Goal: Task Accomplishment & Management: Use online tool/utility

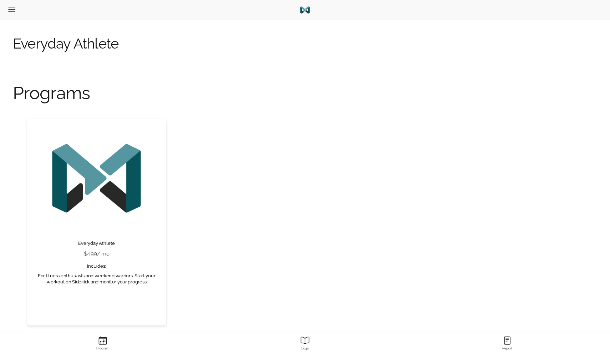
click at [12, 9] on icon "Menu" at bounding box center [11, 9] width 9 height 9
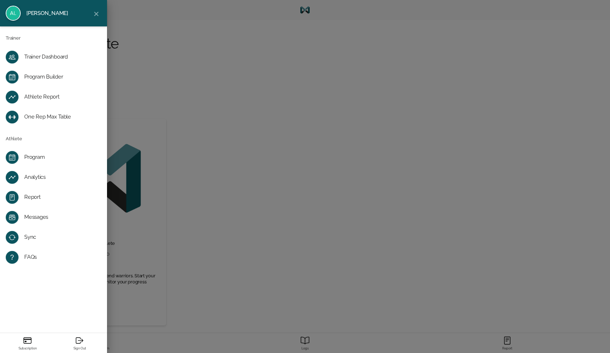
click at [68, 56] on div "Trainer Dashboard" at bounding box center [59, 57] width 70 height 7
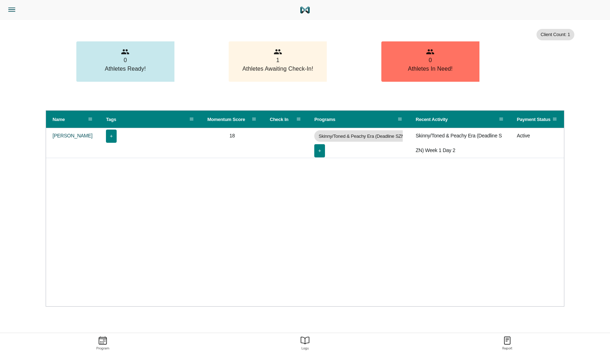
click at [10, 14] on icon "Menu" at bounding box center [11, 9] width 9 height 9
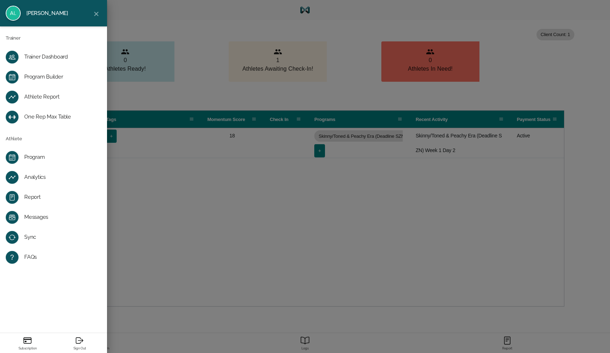
click at [30, 79] on div "Program Builder" at bounding box center [59, 76] width 70 height 7
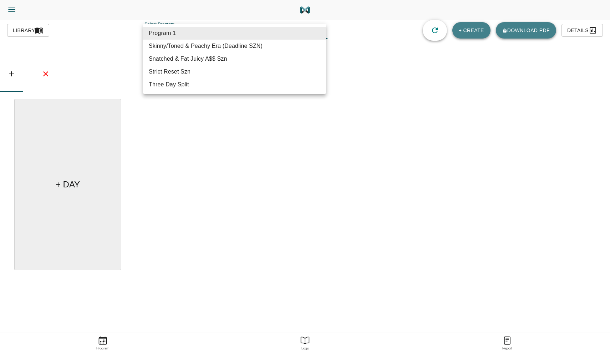
click at [169, 35] on body "alex jaimes Trainer Trainer Dashboard Program Builder Athlete Report One Rep Ma…" at bounding box center [305, 196] width 610 height 393
click at [193, 49] on li "Skinny/Toned & Peachy Era (Deadline SZN)" at bounding box center [234, 46] width 183 height 13
type input "619"
type input "Skinny/Toned & Peachy Era (Deadline SZN)"
type textarea "Focus on weight loss/fat loss & toning. 1 hr 15 min max."
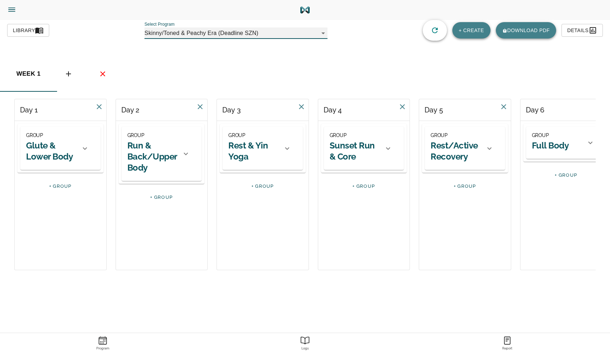
click at [44, 149] on h2 "Glute & Lower Body" at bounding box center [51, 151] width 50 height 22
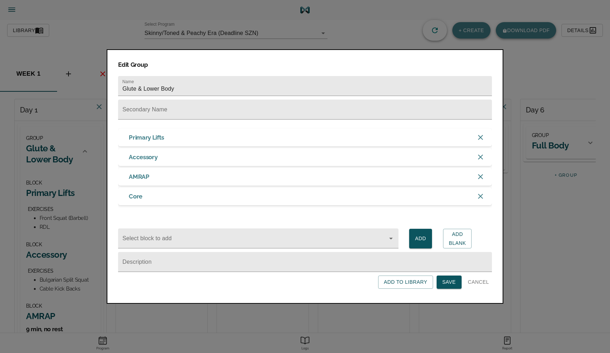
click at [477, 286] on span "Cancel" at bounding box center [478, 282] width 21 height 9
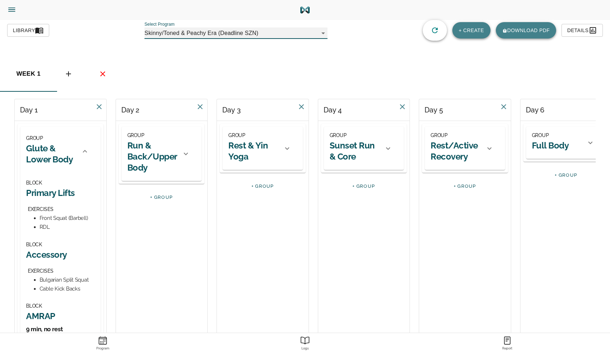
click at [182, 154] on icon at bounding box center [186, 153] width 9 height 9
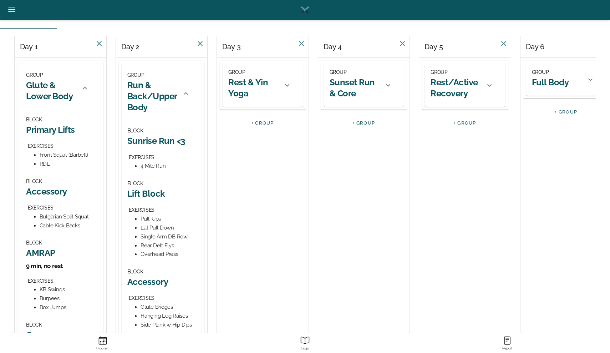
scroll to position [24, 0]
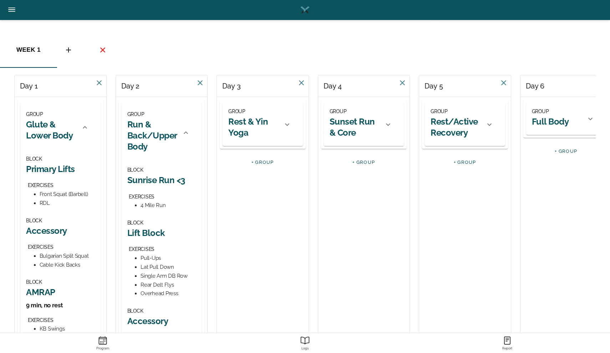
click at [253, 121] on h2 "Rest & Yin Yoga" at bounding box center [253, 127] width 50 height 22
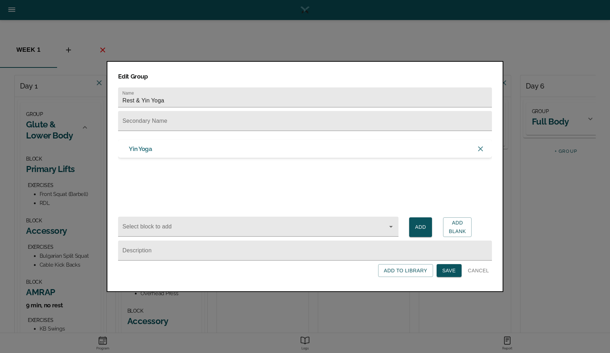
click at [473, 269] on span "Cancel" at bounding box center [478, 270] width 21 height 9
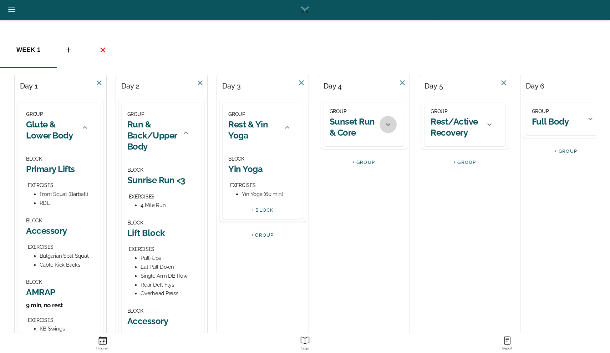
click at [386, 125] on icon at bounding box center [388, 124] width 9 height 9
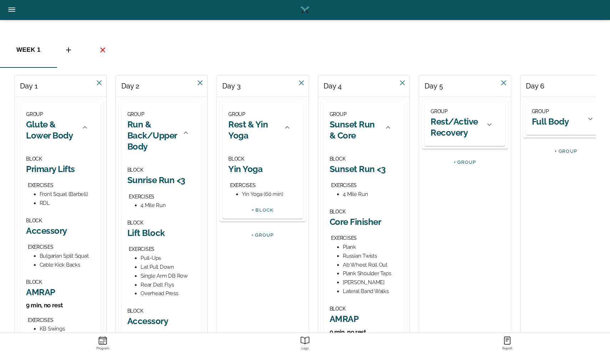
click at [491, 123] on icon at bounding box center [489, 124] width 9 height 9
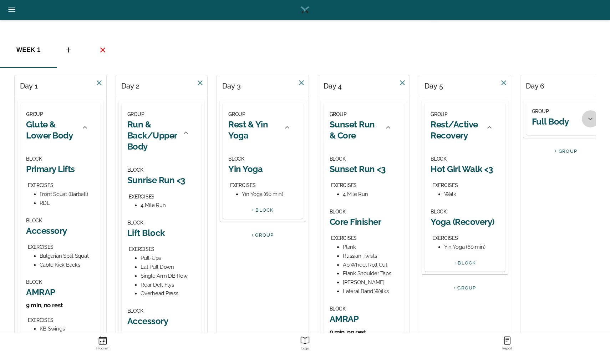
click at [591, 121] on icon at bounding box center [590, 119] width 9 height 9
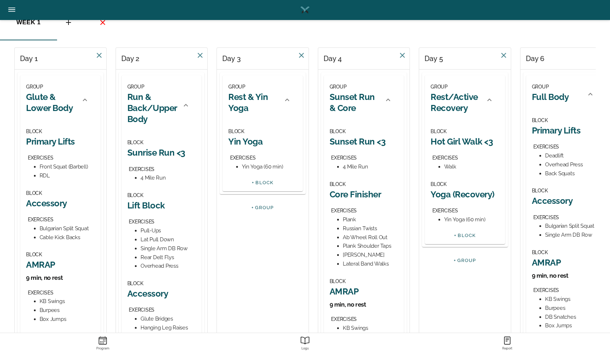
scroll to position [28, 0]
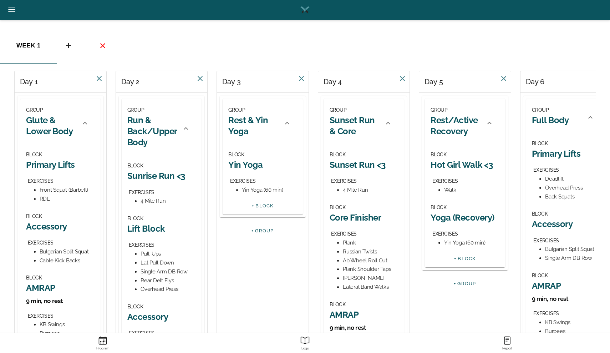
drag, startPoint x: 456, startPoint y: 83, endPoint x: 420, endPoint y: 90, distance: 36.3
click at [420, 90] on div "Day 5" at bounding box center [465, 82] width 92 height 22
drag, startPoint x: 486, startPoint y: 81, endPoint x: 484, endPoint y: 88, distance: 7.3
click at [485, 90] on div "Day 5" at bounding box center [465, 82] width 92 height 22
click at [456, 82] on div "Day 5" at bounding box center [465, 82] width 92 height 22
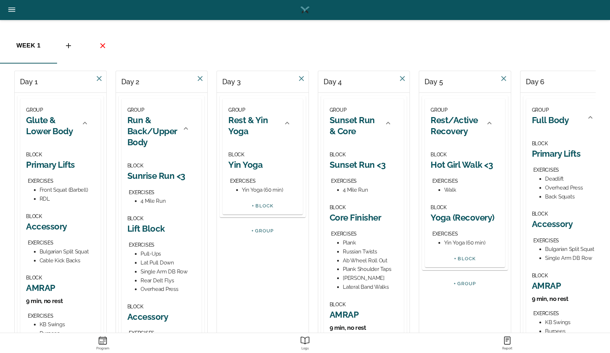
drag, startPoint x: 447, startPoint y: 81, endPoint x: 447, endPoint y: 98, distance: 17.1
click at [447, 99] on div "Day 5 GROUP Rest/Active Recovery BLOCK Hot Girl Walk <3 EXERCISES Walk BLOCK Yo…" at bounding box center [465, 280] width 92 height 419
click at [458, 327] on div "Day 5 GROUP Rest/Active Recovery BLOCK Hot Girl Walk <3 EXERCISES Walk BLOCK Yo…" at bounding box center [465, 280] width 92 height 419
drag, startPoint x: 491, startPoint y: 86, endPoint x: 493, endPoint y: 89, distance: 4.0
click at [493, 89] on div "Day 5" at bounding box center [465, 82] width 92 height 22
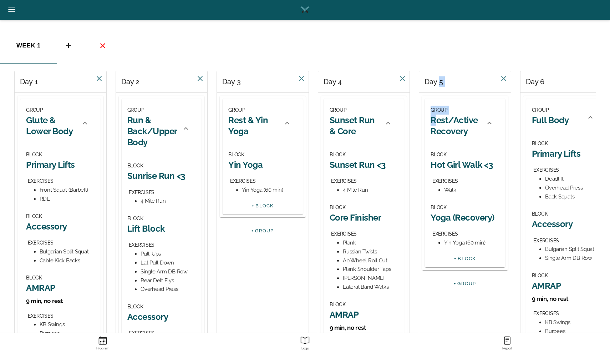
drag, startPoint x: 441, startPoint y: 81, endPoint x: 432, endPoint y: 111, distance: 31.1
click at [468, 113] on div "GROUP Rest/Active Recovery" at bounding box center [456, 123] width 50 height 35
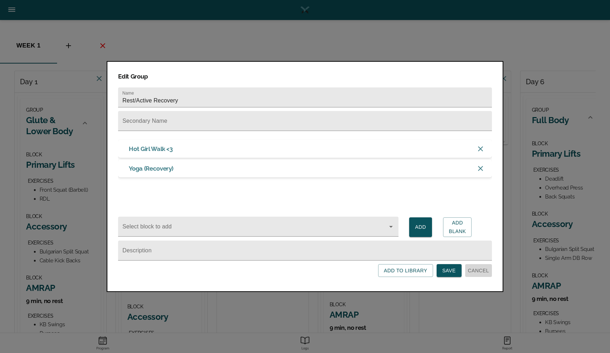
click at [480, 270] on span "Cancel" at bounding box center [478, 270] width 21 height 9
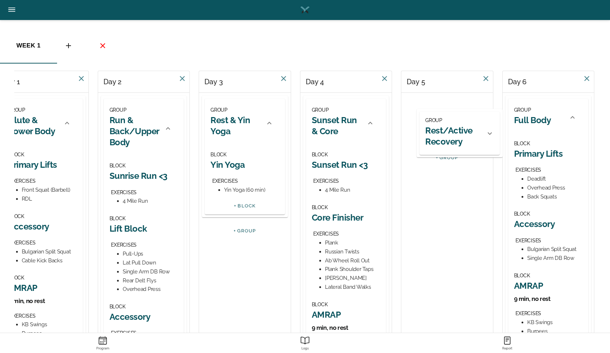
scroll to position [0, 19]
drag, startPoint x: 483, startPoint y: 98, endPoint x: 456, endPoint y: 100, distance: 26.8
click at [456, 100] on div "GROUP Rest/Active Recovery BLOCK Hot Girl Walk <3 EXERCISES Walk BLOCK Yoga (Re…" at bounding box center [447, 133] width 92 height 81
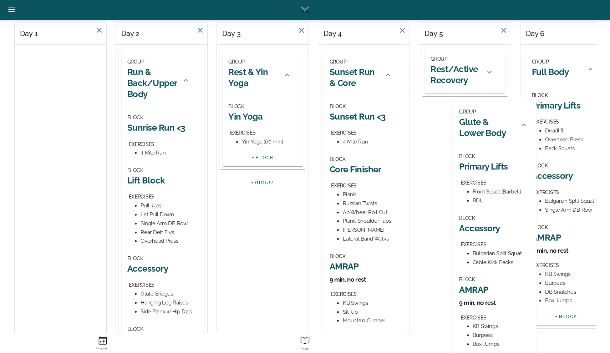
scroll to position [77, 0]
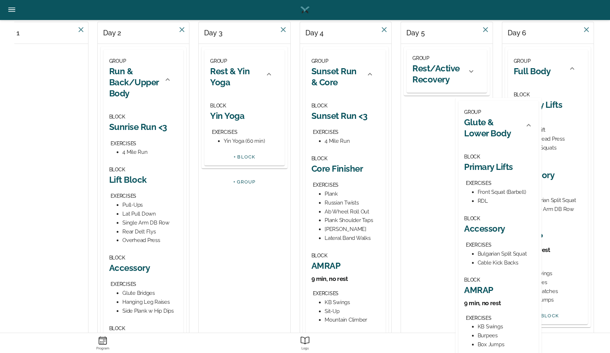
drag, startPoint x: 48, startPoint y: 108, endPoint x: 484, endPoint y: 111, distance: 436.3
click at [485, 111] on div "Day 1 GROUP Glute & Lower Body BLOCK Primary Lifts EXERCISES Front Squat (Barbe…" at bounding box center [304, 243] width 581 height 442
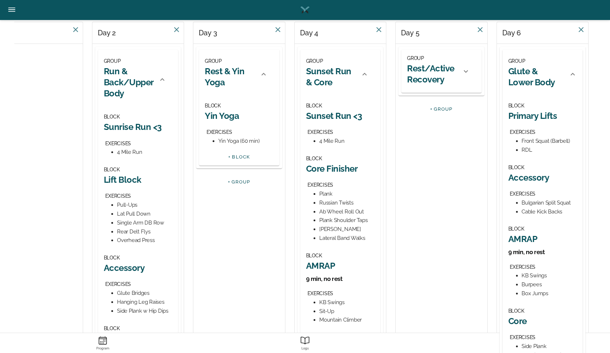
click at [466, 111] on div "+ GROUP" at bounding box center [441, 109] width 86 height 6
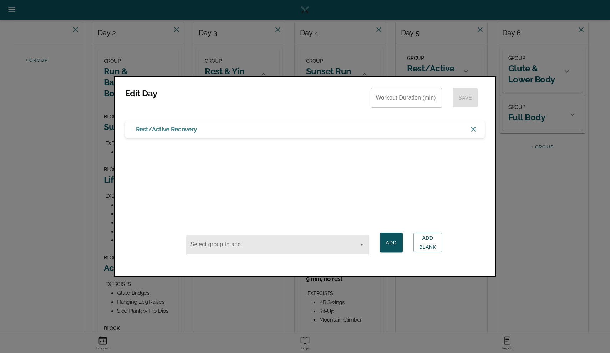
click at [526, 225] on div at bounding box center [305, 176] width 610 height 353
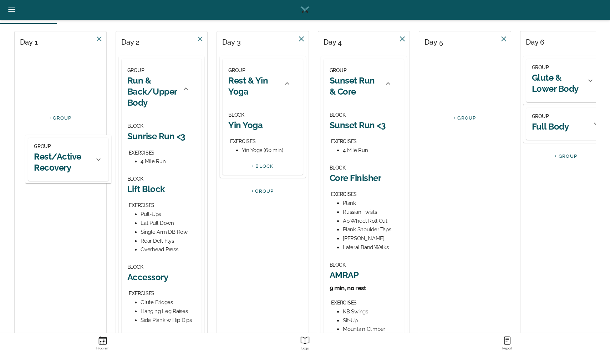
scroll to position [0, 0]
drag, startPoint x: 479, startPoint y: 53, endPoint x: 77, endPoint y: 117, distance: 406.7
click at [77, 117] on div "Day 1 + GROUP Day 2 GROUP Run & Back/Upper Body BLOCK Sunrise Run <3 EXERCISES …" at bounding box center [304, 243] width 581 height 425
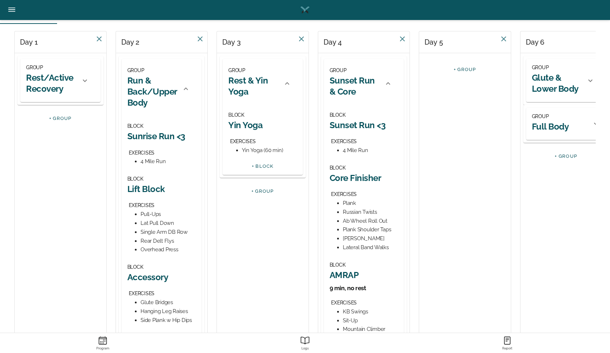
click at [87, 81] on icon at bounding box center [85, 80] width 9 height 9
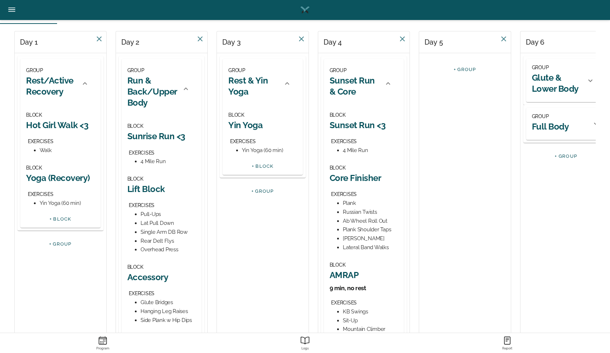
click at [153, 88] on h2 "Run & Back/Upper Body" at bounding box center [152, 92] width 50 height 34
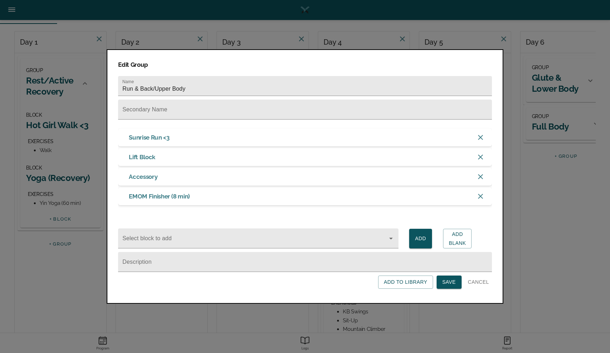
click at [479, 286] on span "Cancel" at bounding box center [478, 282] width 21 height 9
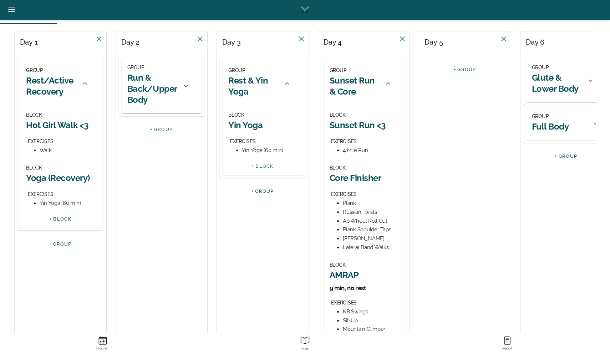
click at [142, 91] on h2 "Run & Back/Upper Body" at bounding box center [152, 89] width 50 height 34
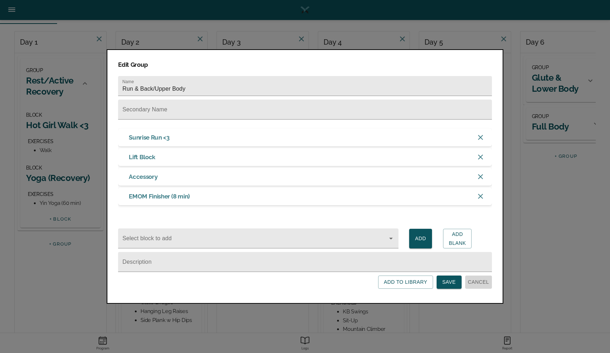
click at [481, 283] on span "Cancel" at bounding box center [478, 282] width 21 height 9
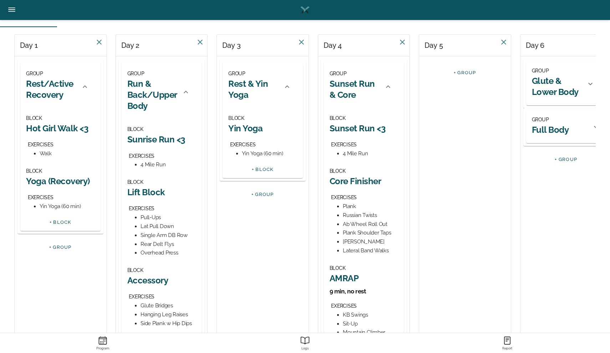
scroll to position [50, 0]
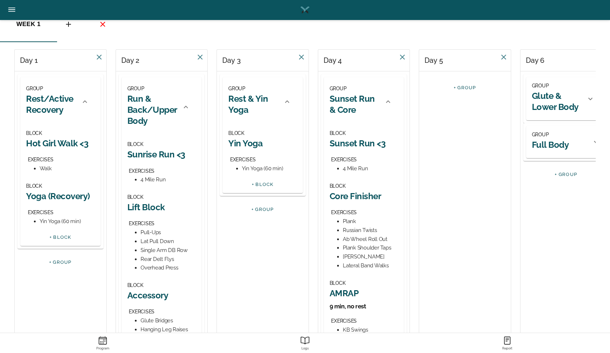
click at [136, 113] on h2 "Run & Back/Upper Body" at bounding box center [152, 110] width 50 height 34
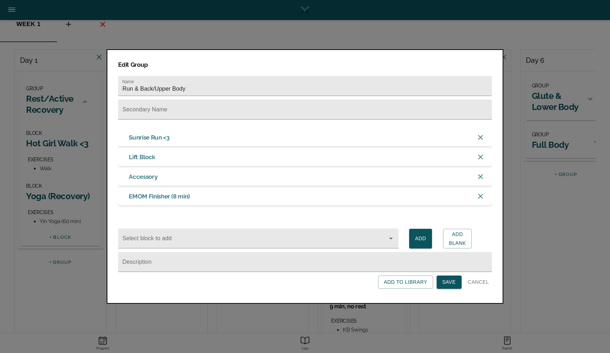
click at [136, 113] on input "text" at bounding box center [305, 110] width 374 height 20
click at [156, 85] on input "Run & Back/Upper Body" at bounding box center [305, 86] width 374 height 20
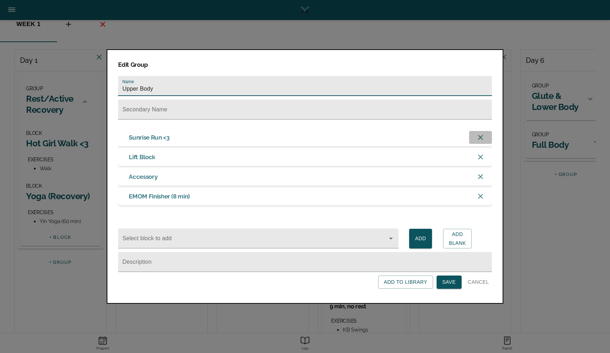
click at [480, 135] on icon "button" at bounding box center [480, 137] width 5 height 5
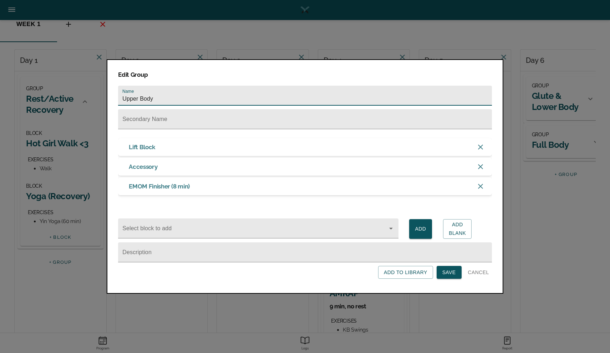
type input "Upper Body"
click at [449, 272] on span "Save" at bounding box center [449, 272] width 14 height 9
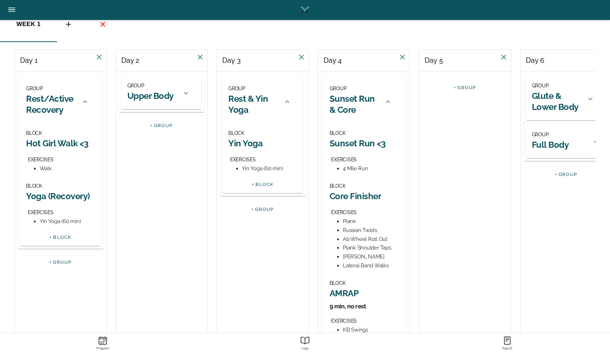
click at [186, 91] on icon at bounding box center [186, 93] width 9 height 9
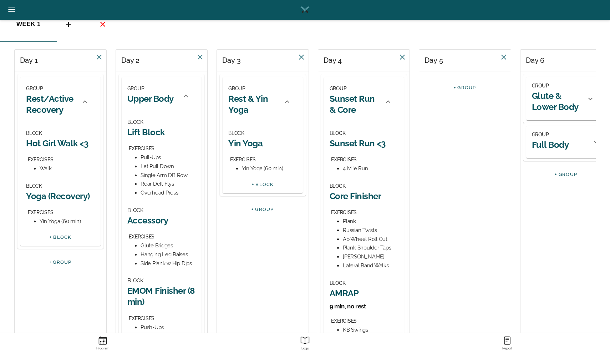
click at [255, 99] on h2 "Rest & Yin Yoga" at bounding box center [253, 104] width 50 height 22
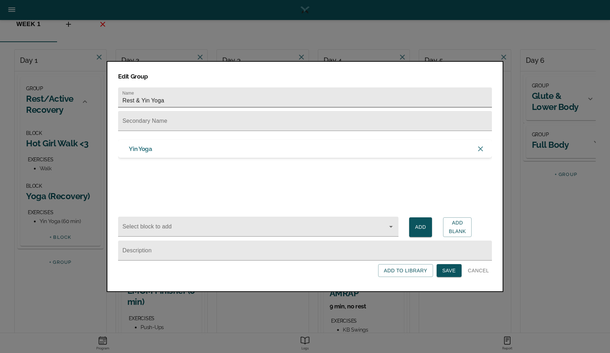
click at [135, 100] on input "Rest & Yin Yoga" at bounding box center [305, 97] width 374 height 20
type input "Stadiums & Yin Yoga"
click at [447, 269] on span "Save" at bounding box center [449, 270] width 14 height 9
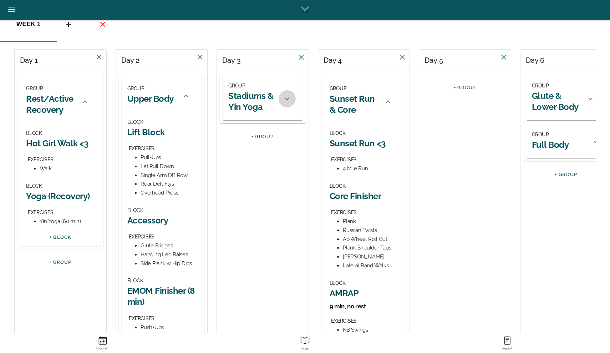
click at [283, 98] on icon at bounding box center [287, 99] width 9 height 9
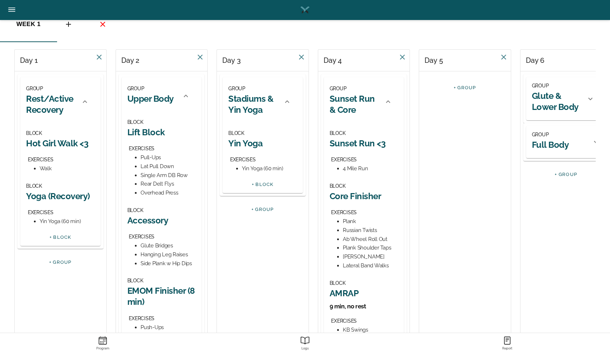
click at [262, 182] on link "+ BLOCK" at bounding box center [263, 184] width 22 height 5
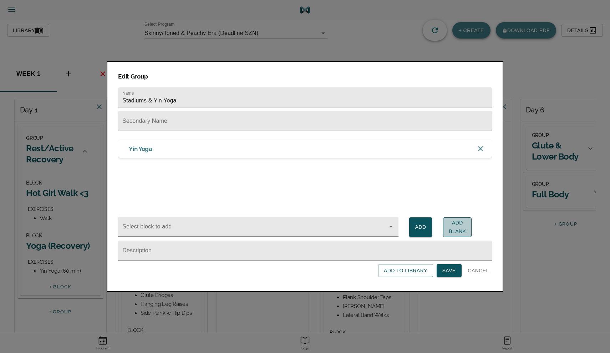
click at [455, 225] on span "Add Blank" at bounding box center [457, 226] width 17 height 17
click at [446, 273] on span "Save" at bounding box center [449, 270] width 14 height 9
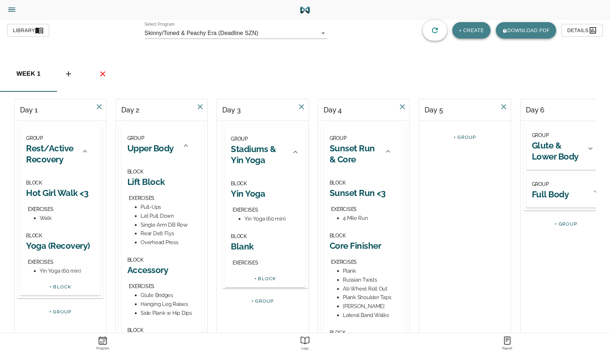
click at [242, 242] on div "GROUP Stadiums & Yin Yoga BLOCK Yin Yoga EXERCISES Yin Yoga (60 min) BLOCK Blan…" at bounding box center [263, 219] width 92 height 197
click at [236, 245] on h2 "Blank" at bounding box center [262, 245] width 69 height 11
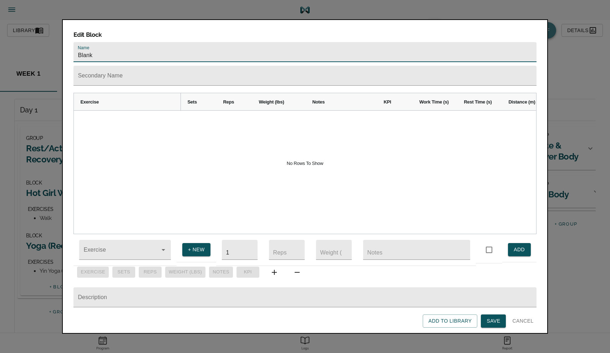
click at [119, 42] on input "Blank" at bounding box center [304, 52] width 463 height 20
type input "Stadiums"
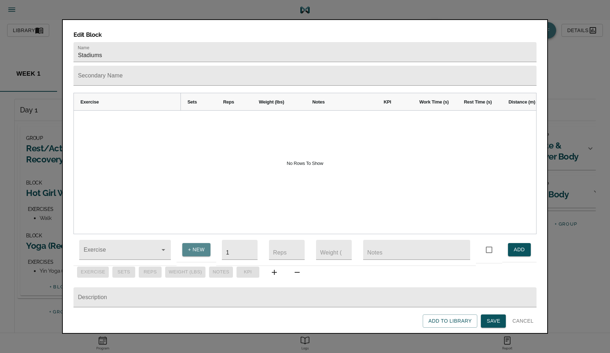
click at [193, 245] on span "+ NEW" at bounding box center [196, 249] width 17 height 9
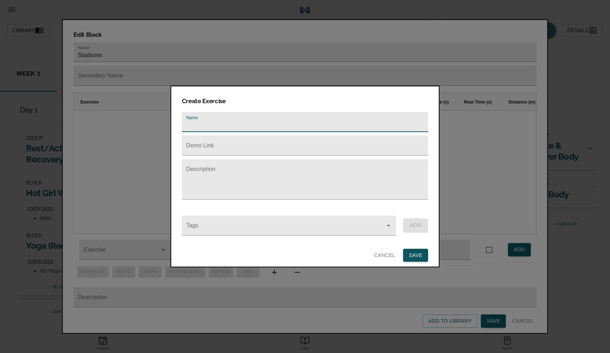
click at [197, 121] on input "text" at bounding box center [305, 122] width 246 height 20
type input "Stadium Steps"
click at [415, 253] on span "SAVE" at bounding box center [416, 255] width 14 height 9
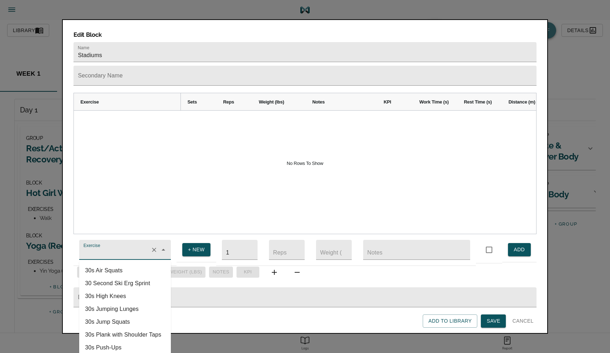
click at [134, 249] on input "Exercise" at bounding box center [115, 253] width 66 height 13
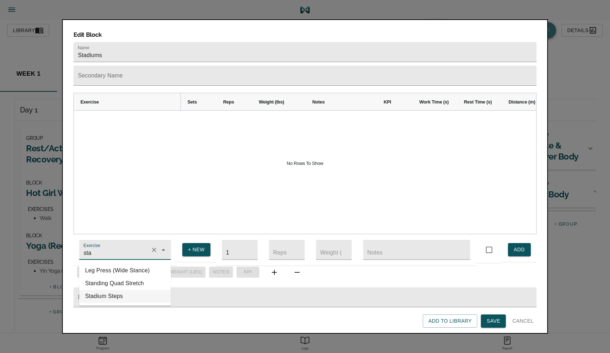
click at [126, 293] on li "Stadium Steps" at bounding box center [125, 296] width 92 height 13
type input "Stadium Steps"
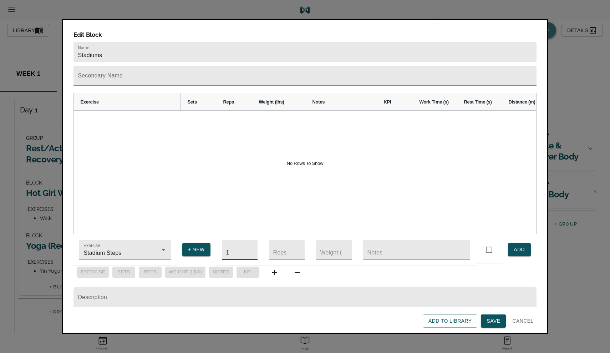
click at [238, 243] on input "1" at bounding box center [240, 250] width 36 height 20
click at [231, 247] on input "1" at bounding box center [240, 250] width 36 height 20
type input "6"
click at [281, 247] on input "number" at bounding box center [287, 250] width 36 height 20
type input "1"
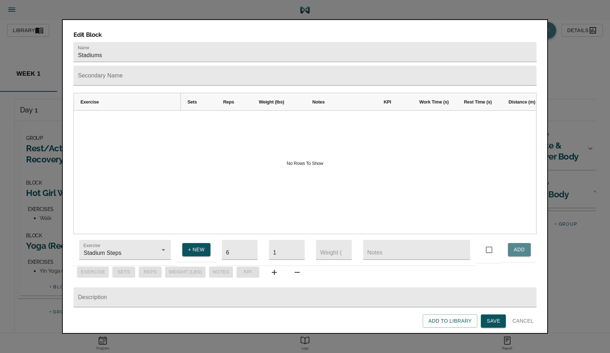
click at [522, 245] on span "ADD" at bounding box center [519, 249] width 11 height 9
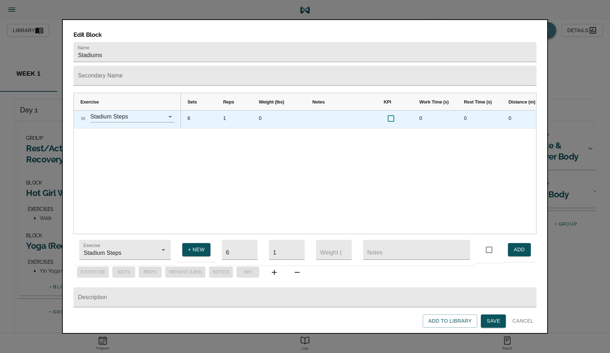
click at [187, 111] on div "6" at bounding box center [199, 119] width 36 height 17
click at [189, 111] on div "6" at bounding box center [199, 119] width 36 height 17
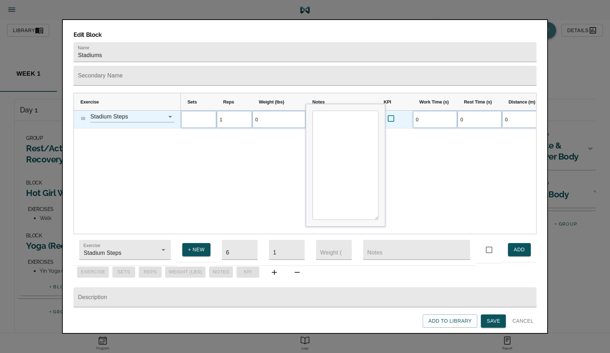
type input "4"
click at [189, 160] on div "4 1 0 0 0 0 0 0" at bounding box center [358, 172] width 355 height 123
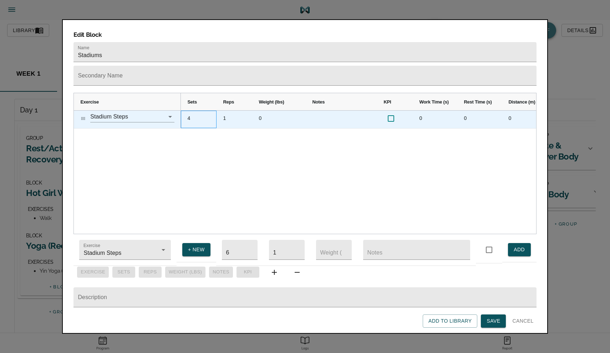
click at [189, 111] on div "4" at bounding box center [199, 119] width 36 height 17
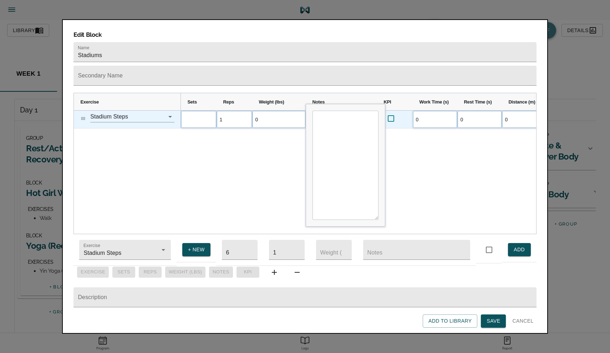
type input "5"
click at [166, 161] on div "Stadium Steps 5 1 0 0 0 0 0 0" at bounding box center [305, 172] width 462 height 123
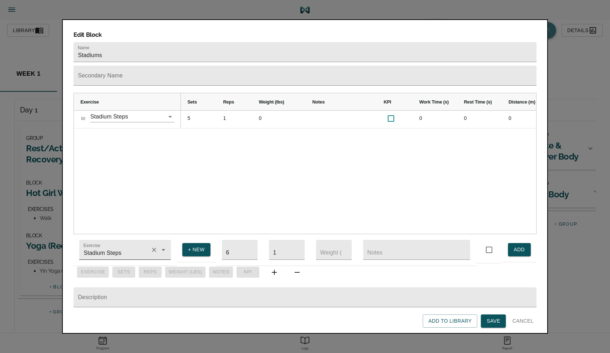
click at [128, 247] on input "Stadium Steps" at bounding box center [115, 253] width 66 height 13
click at [191, 245] on span "+ NEW" at bounding box center [196, 249] width 17 height 9
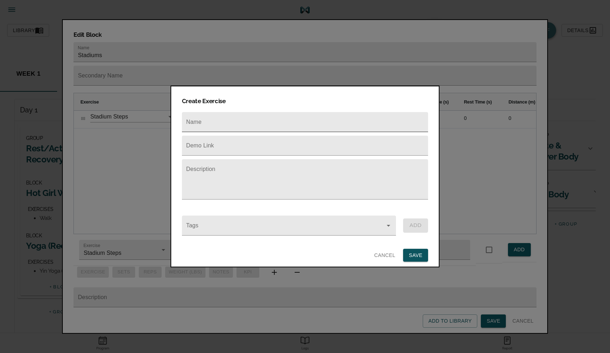
click at [214, 125] on input "text" at bounding box center [305, 122] width 246 height 20
type input "B"
type input "SBCC Lap"
click at [413, 253] on span "SAVE" at bounding box center [416, 255] width 14 height 9
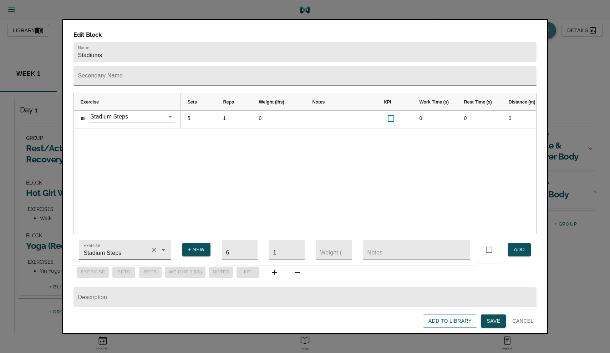
click at [128, 241] on div "Stadium Steps" at bounding box center [125, 250] width 92 height 20
click at [125, 264] on li "SBCC Lap" at bounding box center [125, 270] width 92 height 13
type input "SBCC Lap"
click at [230, 246] on input "6" at bounding box center [240, 250] width 36 height 20
type input "5"
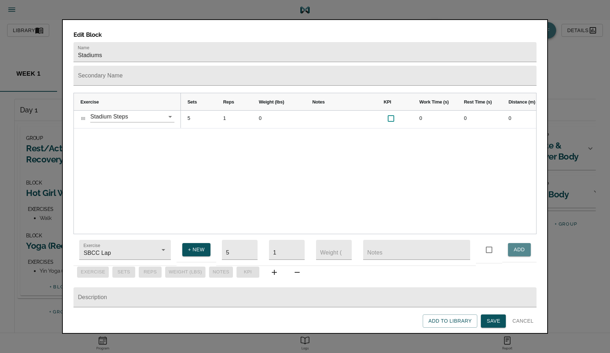
click at [519, 245] on span "ADD" at bounding box center [519, 249] width 11 height 9
click at [492, 323] on span "Save" at bounding box center [494, 320] width 14 height 9
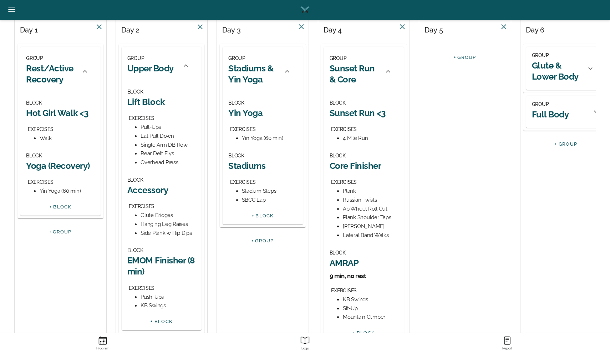
scroll to position [79, 0]
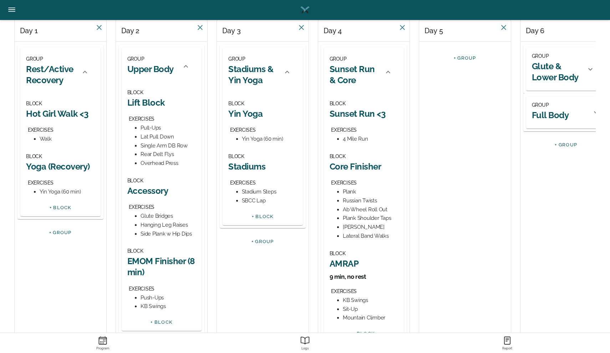
click at [350, 72] on h2 "Sunset Run & Core" at bounding box center [355, 75] width 50 height 22
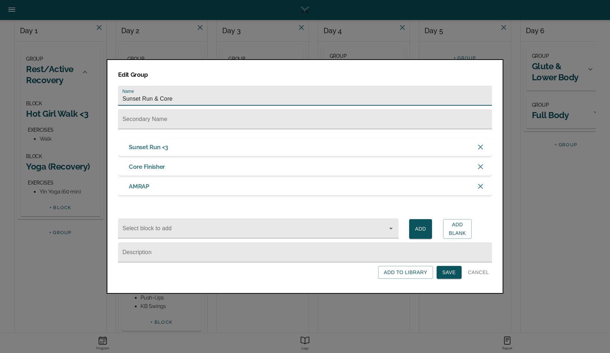
click at [161, 95] on input "Sunset Run & Core" at bounding box center [305, 96] width 374 height 20
click at [481, 144] on icon "button" at bounding box center [480, 147] width 9 height 9
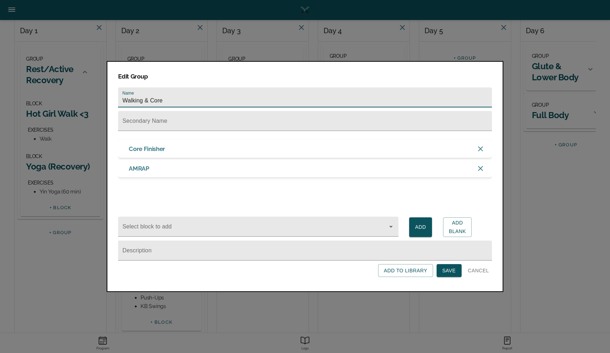
type input "Walking & Core"
click at [447, 271] on span "Save" at bounding box center [449, 270] width 14 height 9
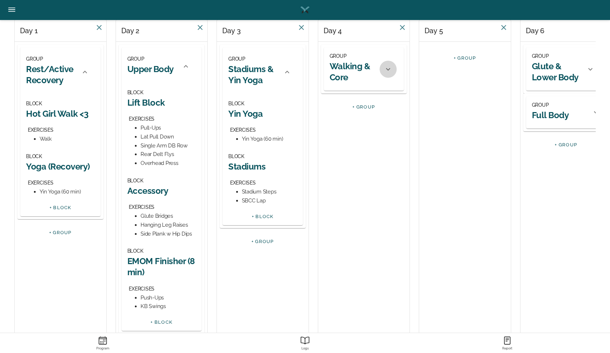
click at [384, 68] on icon at bounding box center [388, 69] width 9 height 9
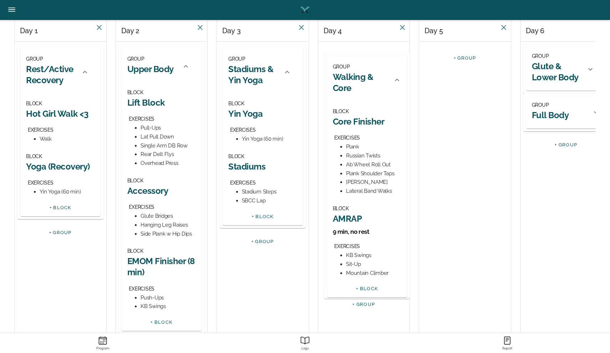
scroll to position [79, 0]
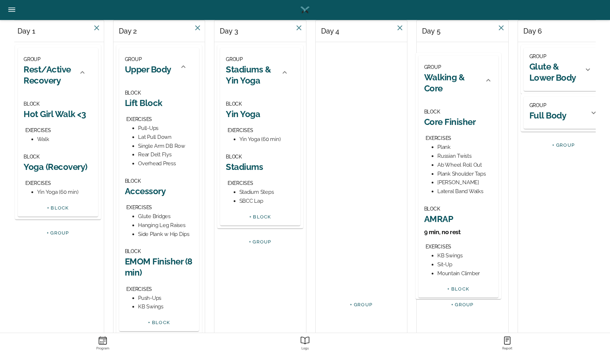
drag, startPoint x: 361, startPoint y: 60, endPoint x: 456, endPoint y: 70, distance: 94.7
click at [456, 70] on div "Day 1 GROUP Rest/Active Recovery BLOCK Hot Girl Walk <3 EXERCISES Walk BLOCK Yo…" at bounding box center [304, 195] width 581 height 350
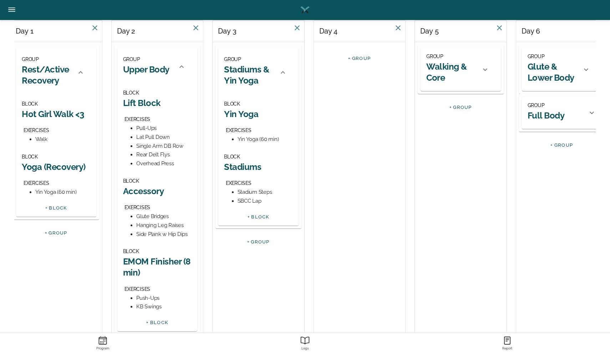
click at [487, 71] on icon at bounding box center [485, 69] width 9 height 9
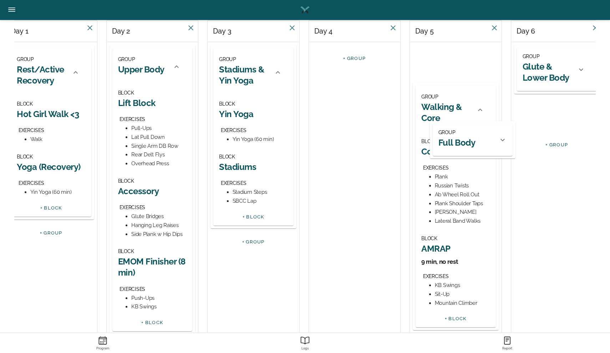
scroll to position [0, 12]
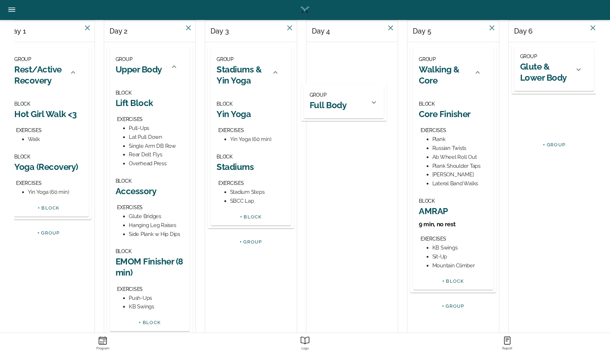
drag, startPoint x: 544, startPoint y: 104, endPoint x: 324, endPoint y: 95, distance: 219.6
click at [324, 95] on div "Day 1 GROUP Rest/Active Recovery BLOCK Hot Girl Walk <3 EXERCISES Walk BLOCK Yo…" at bounding box center [304, 195] width 581 height 350
click at [377, 62] on icon at bounding box center [376, 64] width 9 height 9
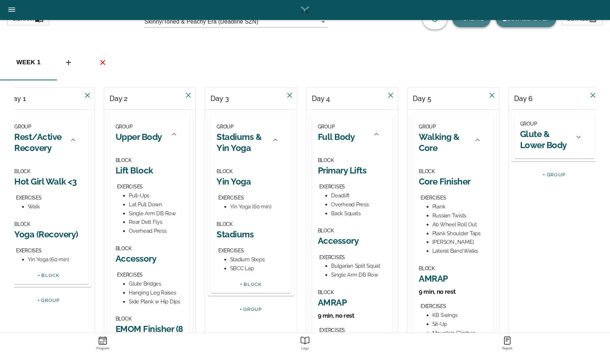
scroll to position [10, 0]
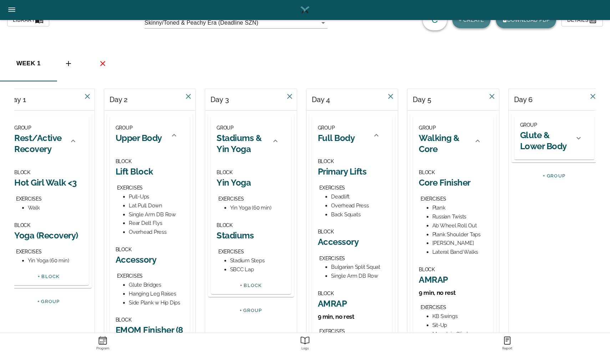
click at [575, 138] on icon at bounding box center [578, 138] width 9 height 9
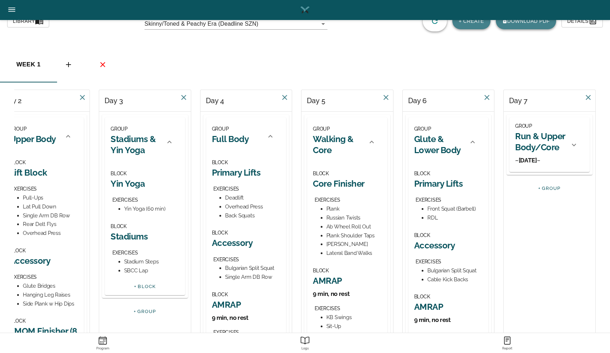
scroll to position [9, 0]
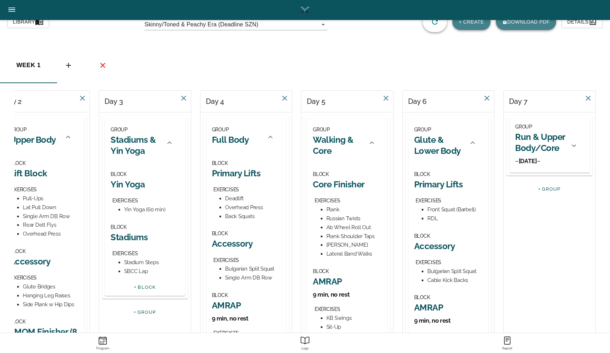
click at [571, 146] on icon at bounding box center [574, 145] width 9 height 9
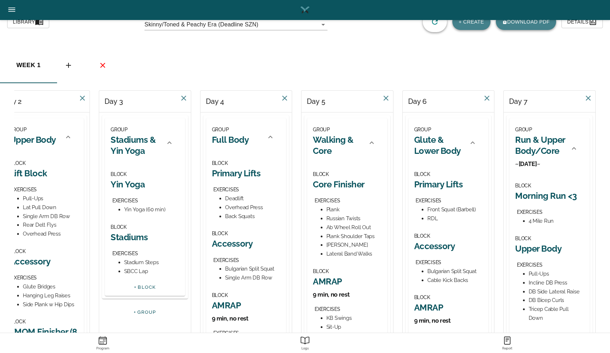
click at [522, 164] on h3 "~Sunday~" at bounding box center [540, 164] width 50 height 8
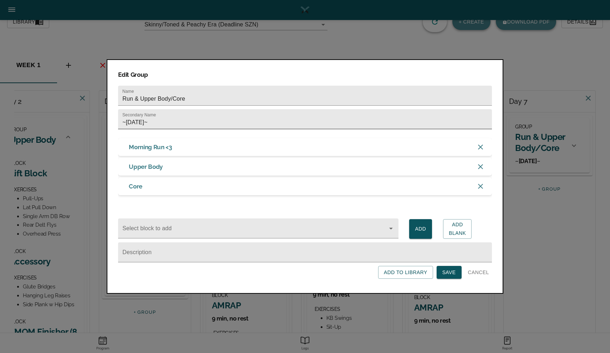
click at [216, 120] on input "~Sunday~" at bounding box center [305, 119] width 374 height 20
click at [452, 277] on span "Save" at bounding box center [449, 272] width 14 height 9
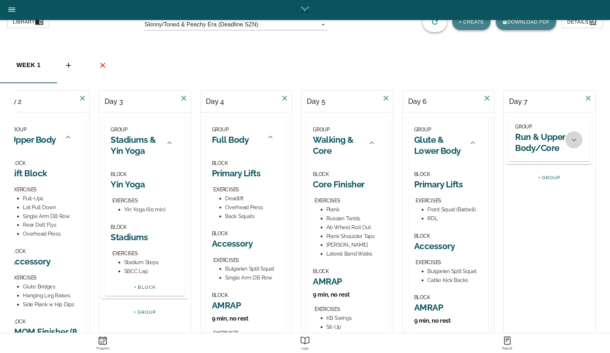
click at [574, 140] on icon at bounding box center [574, 139] width 4 height 2
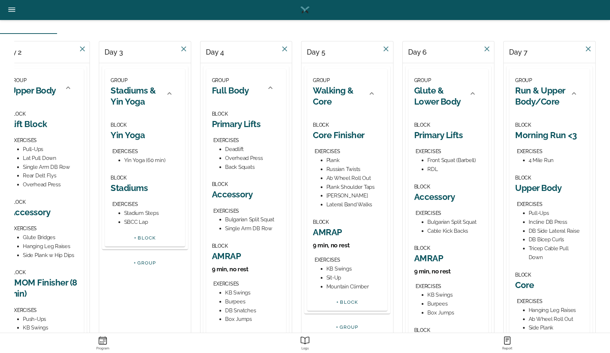
scroll to position [56, 0]
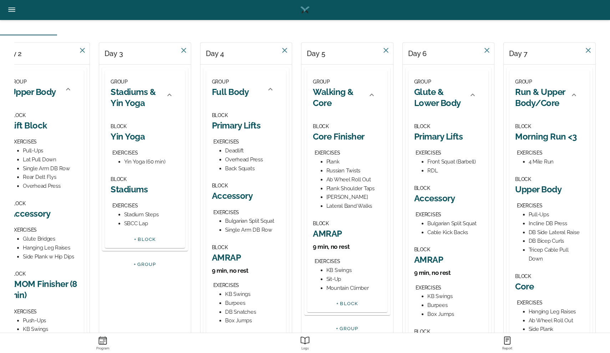
click at [536, 108] on h2 "Run & Upper Body/Core" at bounding box center [540, 97] width 50 height 22
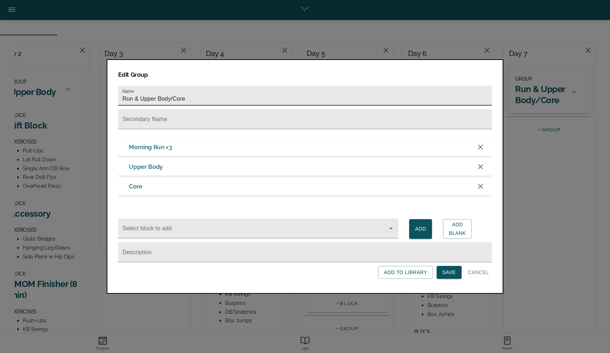
click at [186, 97] on input "Run & Upper Body/Core" at bounding box center [305, 96] width 374 height 20
type input "Run <3"
click at [453, 277] on span "Save" at bounding box center [449, 272] width 14 height 9
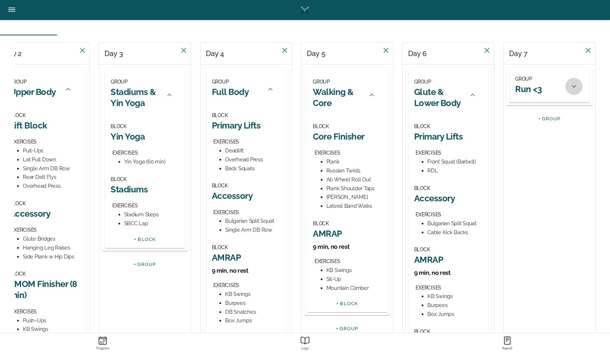
click at [574, 85] on icon at bounding box center [574, 86] width 9 height 9
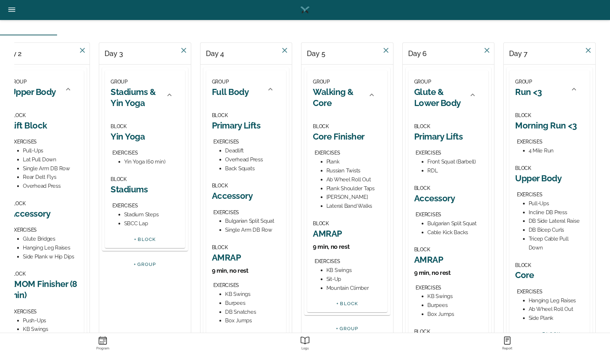
click at [525, 179] on h2 "Upper Body" at bounding box center [549, 178] width 69 height 11
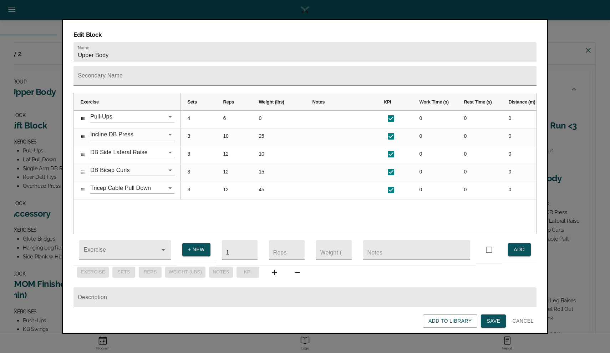
click at [519, 323] on span "Cancel" at bounding box center [522, 320] width 21 height 9
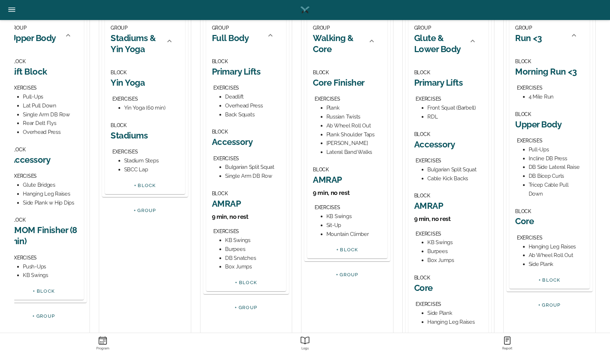
scroll to position [110, 0]
click at [546, 167] on div "DB Side Lateral Raise" at bounding box center [556, 167] width 55 height 9
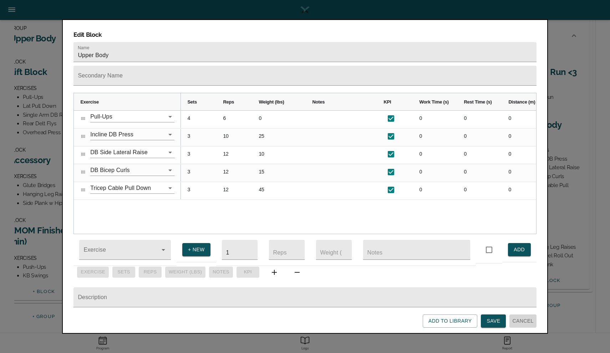
click at [524, 322] on span "Cancel" at bounding box center [522, 320] width 21 height 9
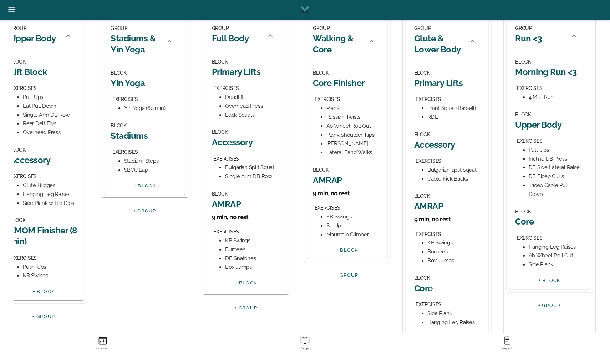
click at [528, 40] on h2 "Run <3" at bounding box center [528, 38] width 26 height 11
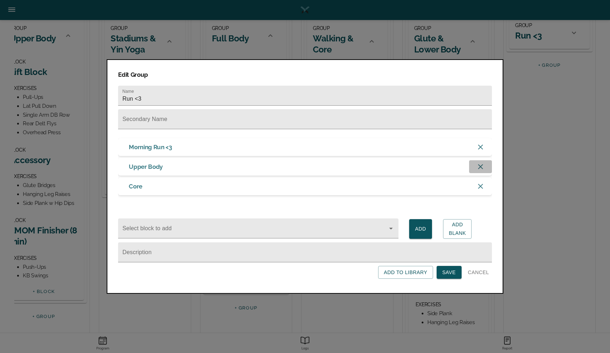
click at [478, 164] on icon "button" at bounding box center [480, 166] width 9 height 9
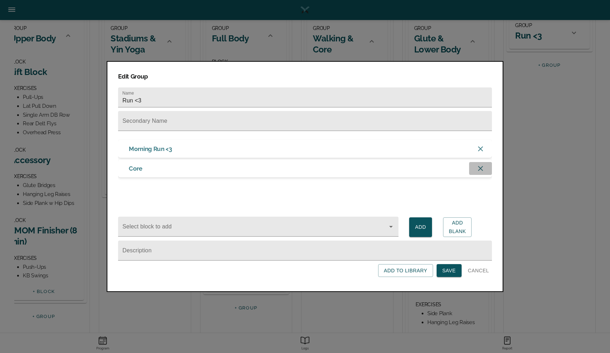
click at [476, 171] on icon "button" at bounding box center [480, 168] width 9 height 9
click at [447, 270] on span "Save" at bounding box center [449, 270] width 14 height 9
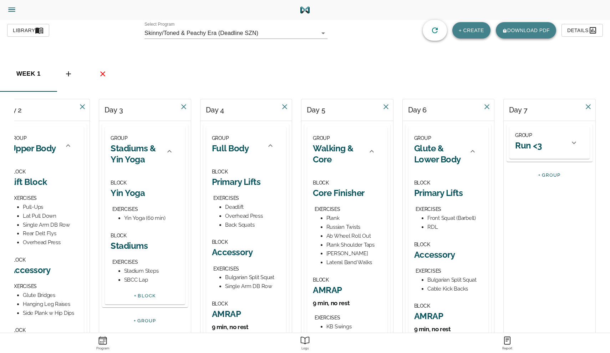
scroll to position [0, 0]
click at [574, 142] on icon at bounding box center [574, 142] width 9 height 9
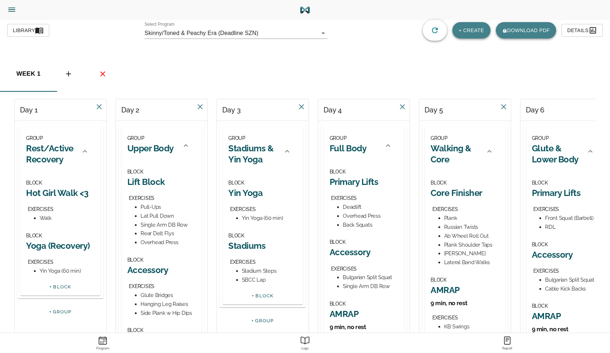
click at [17, 6] on button "button" at bounding box center [17, 10] width 29 height 20
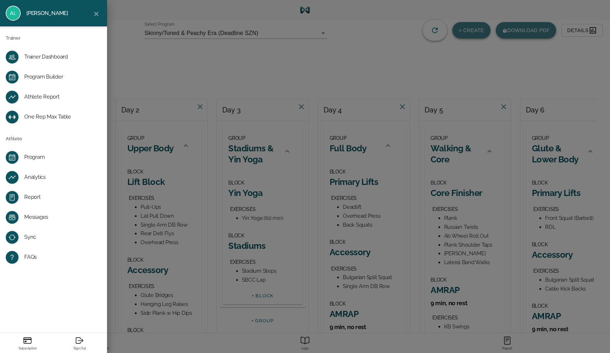
click at [33, 162] on link "Program" at bounding box center [53, 157] width 107 height 20
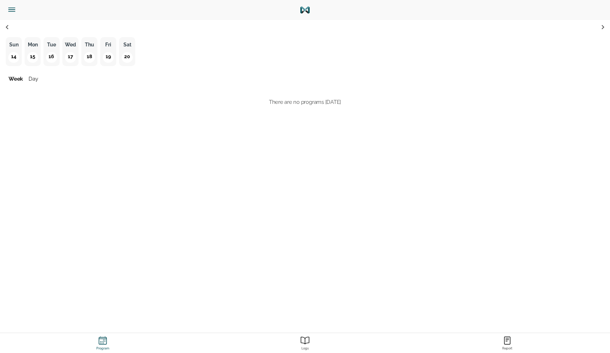
click at [10, 57] on p "14" at bounding box center [13, 57] width 11 height 11
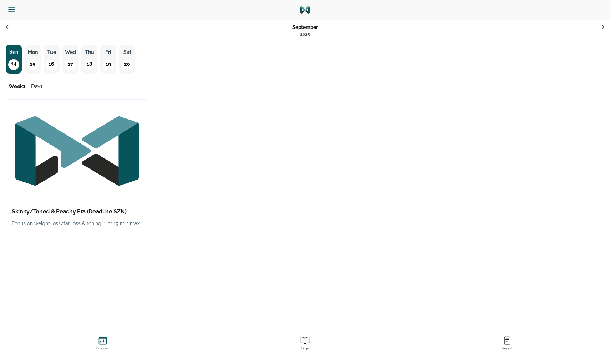
click at [26, 221] on p "Focus on weight loss/fat loss & toning. 1 hr 15 min max." at bounding box center [77, 223] width 131 height 9
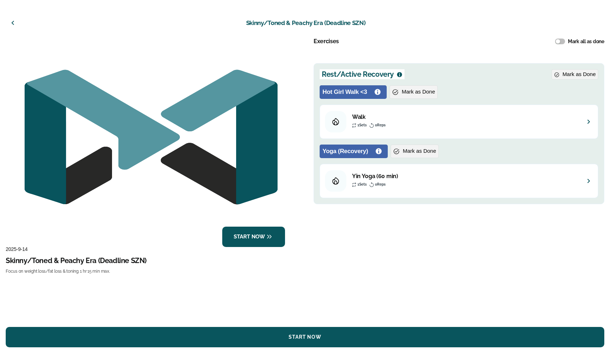
click at [85, 272] on p "Focus on weight loss/fat loss & toning. 1 hr 15 min max." at bounding box center [151, 271] width 291 height 5
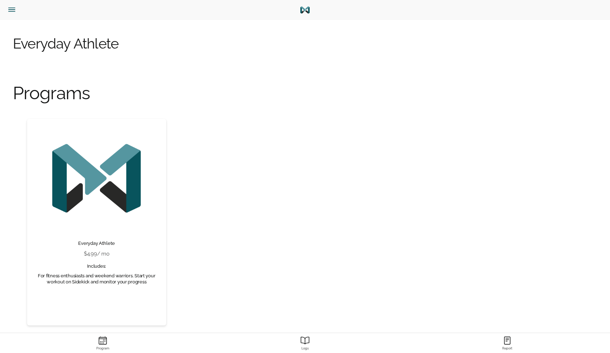
click at [12, 6] on icon "Menu" at bounding box center [11, 9] width 9 height 9
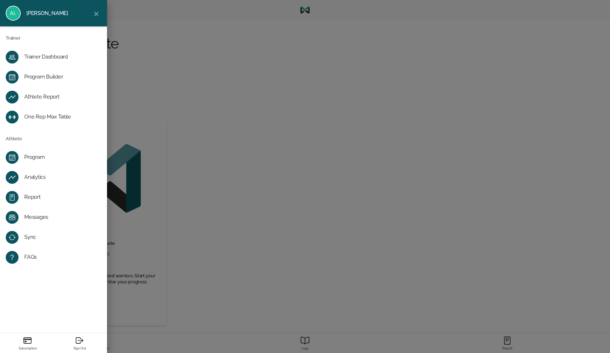
click at [41, 158] on div "Program" at bounding box center [59, 157] width 70 height 7
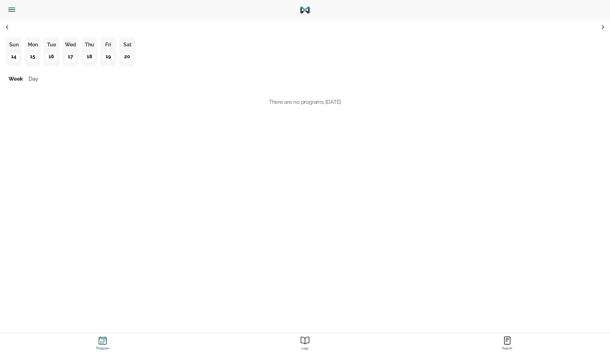
click at [17, 55] on p "14" at bounding box center [13, 57] width 11 height 11
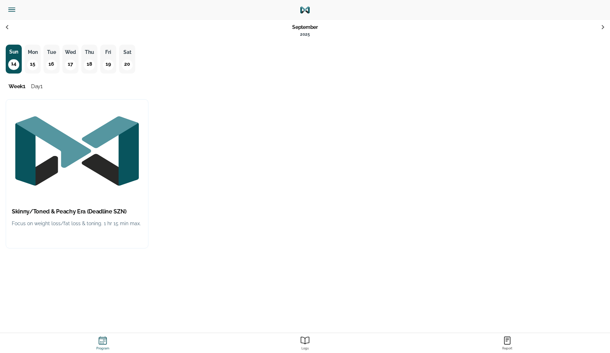
click at [25, 215] on h2 "Skinny/Toned & Peachy Era (Deadline SZN)" at bounding box center [77, 211] width 131 height 7
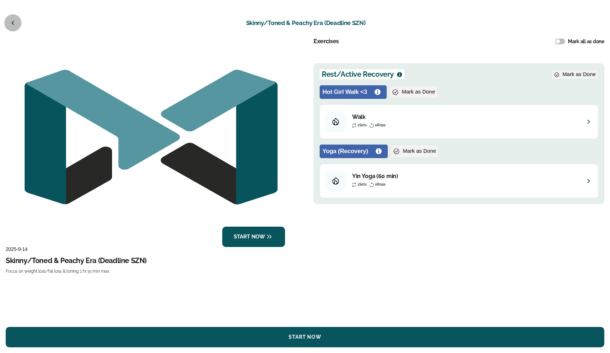
click at [15, 24] on icon "button" at bounding box center [13, 23] width 9 height 9
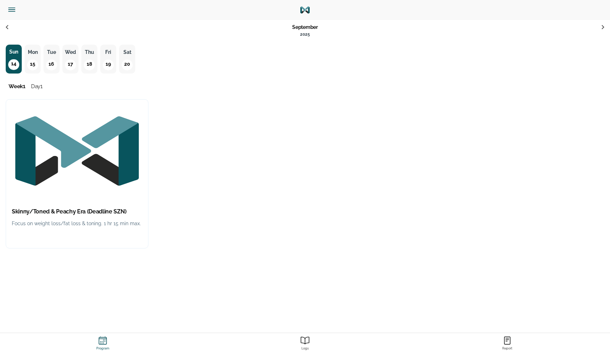
click at [30, 62] on p "15" at bounding box center [32, 65] width 11 height 11
click at [30, 148] on img "button" at bounding box center [77, 151] width 142 height 103
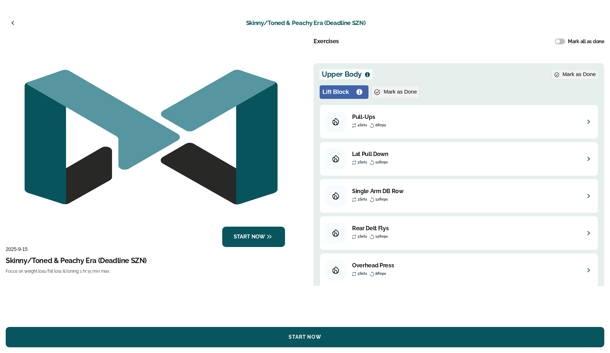
click at [14, 19] on icon "button" at bounding box center [13, 23] width 9 height 9
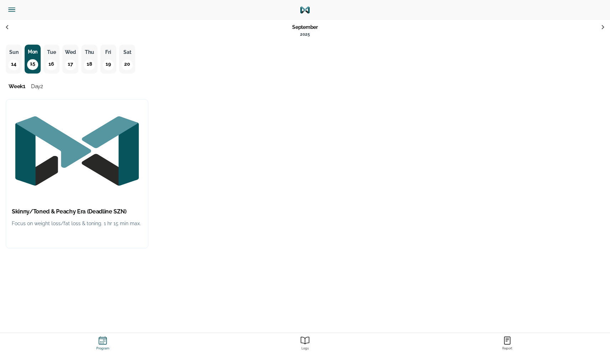
click at [52, 52] on p "Tue" at bounding box center [52, 52] width 12 height 9
click at [47, 210] on h2 "Skinny/Toned & Peachy Era (Deadline SZN)" at bounding box center [77, 211] width 131 height 7
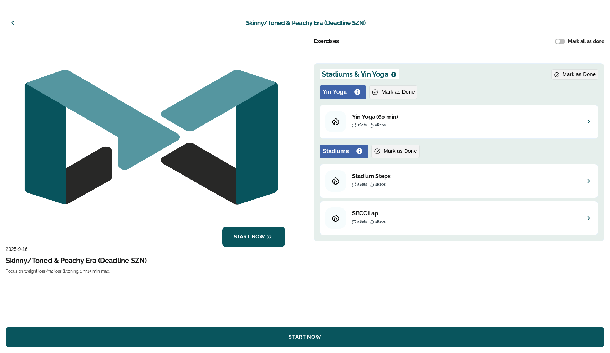
click at [13, 19] on icon "button" at bounding box center [13, 23] width 9 height 9
